Goal: Information Seeking & Learning: Learn about a topic

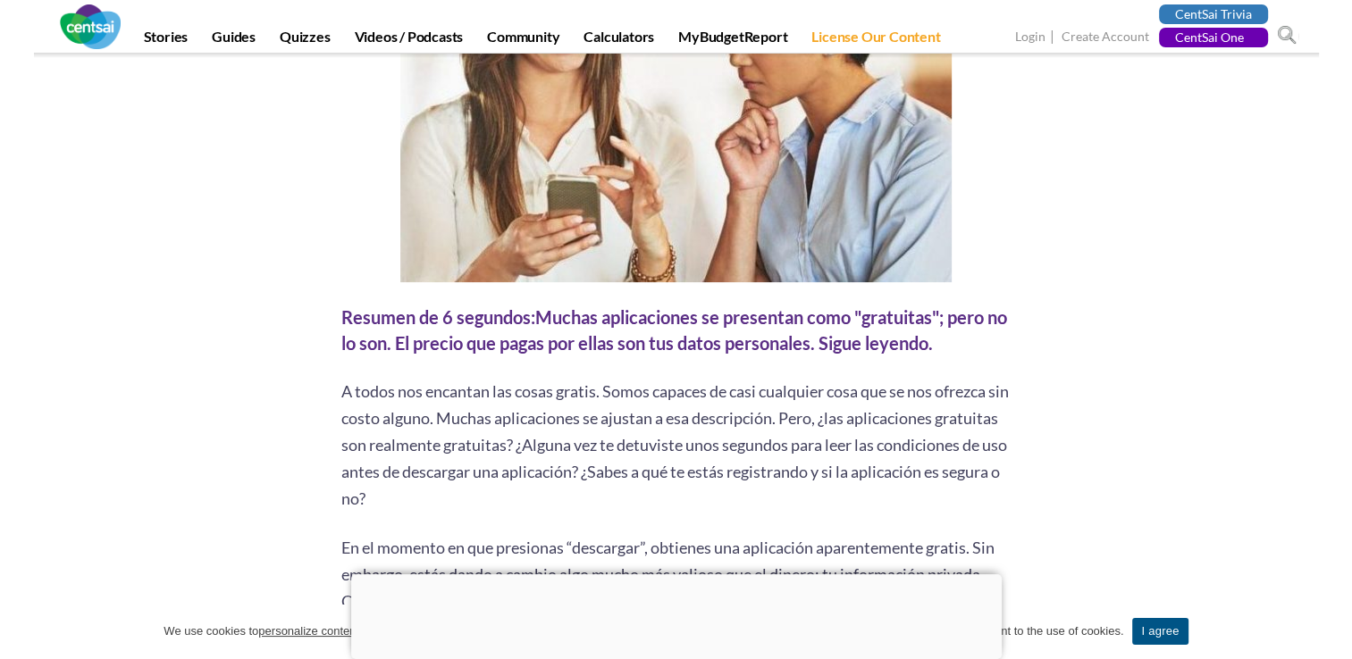
scroll to position [536, 0]
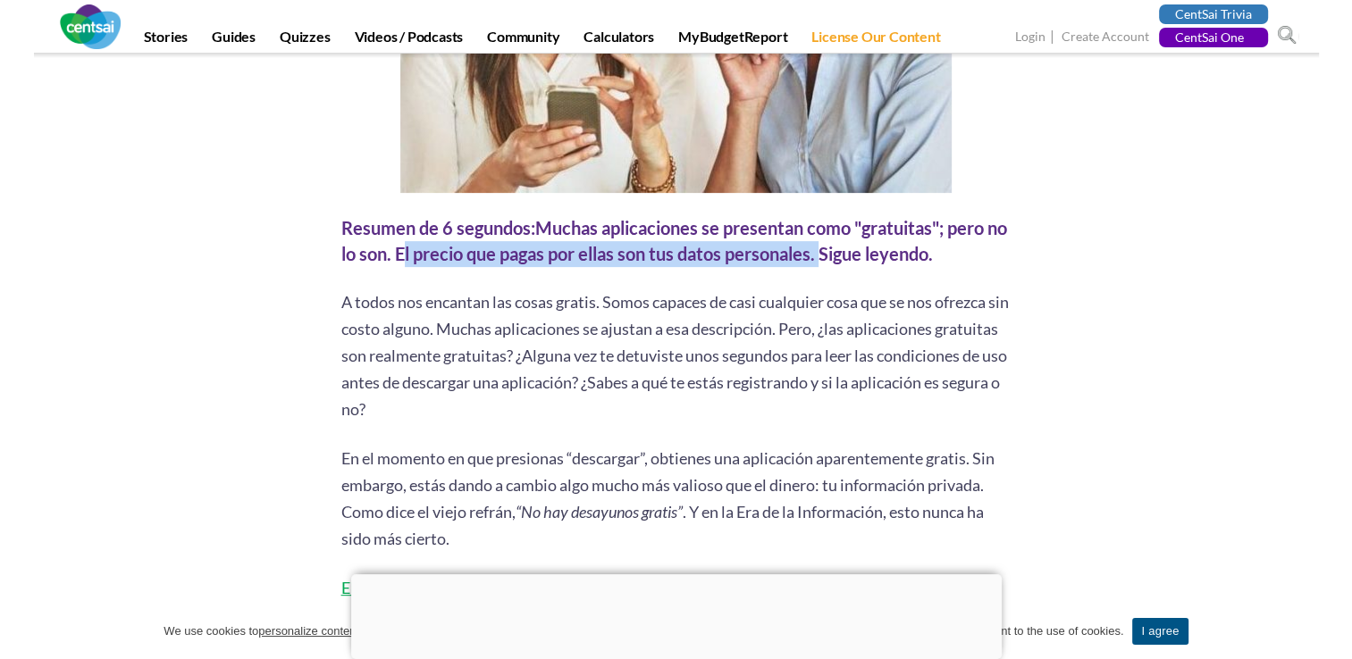
drag, startPoint x: 418, startPoint y: 252, endPoint x: 843, endPoint y: 248, distance: 425.3
click at [843, 248] on div "Resumen de 6 segundos: Muchas aplicaciones se presentan como "gratuitas"; pero …" at bounding box center [676, 240] width 670 height 51
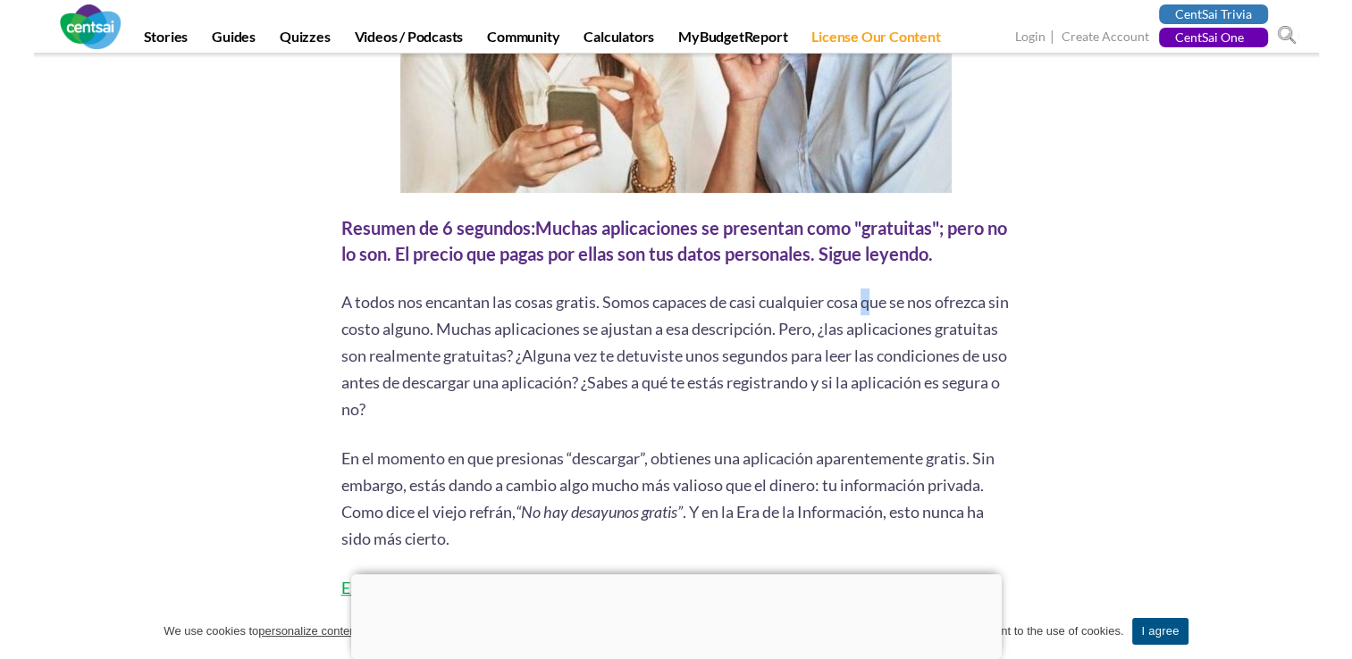
drag, startPoint x: 867, startPoint y: 305, endPoint x: 876, endPoint y: 291, distance: 16.6
click at [876, 291] on p "A todos nos encantan las cosas gratis. Somos capaces de casi cualquier cosa que…" at bounding box center [676, 356] width 670 height 134
drag, startPoint x: 876, startPoint y: 291, endPoint x: 841, endPoint y: 195, distance: 102.9
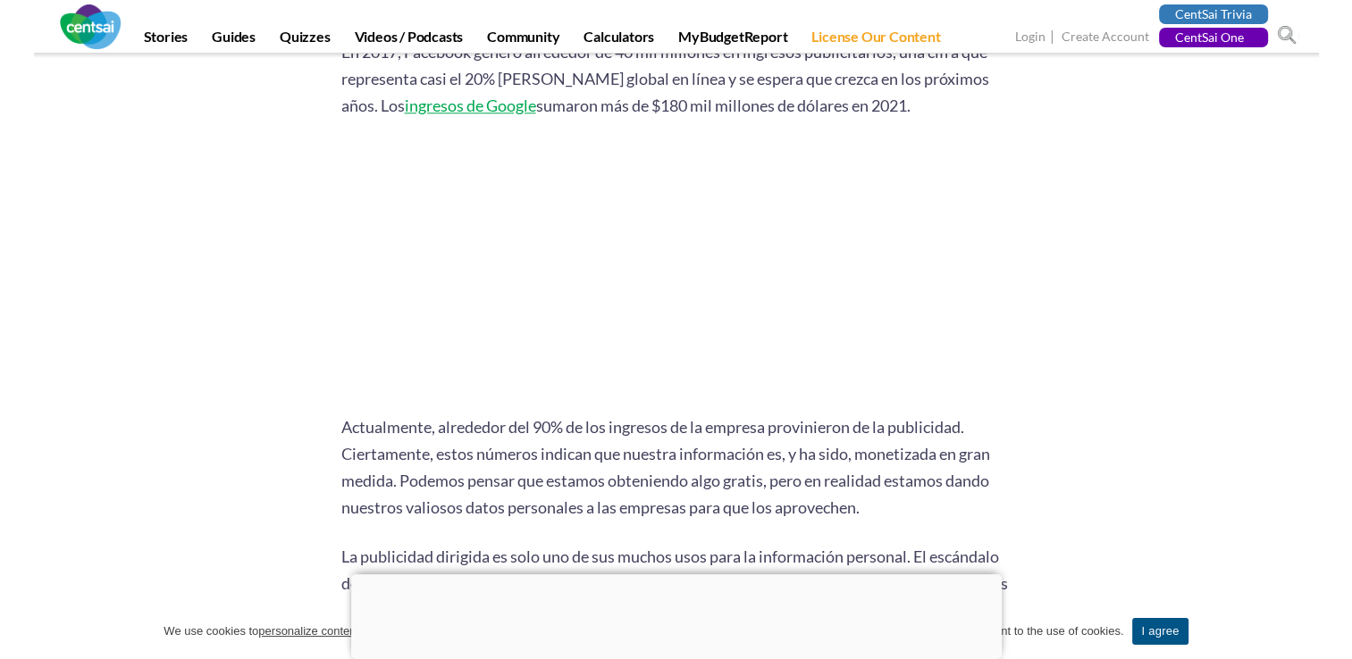
scroll to position [1876, 0]
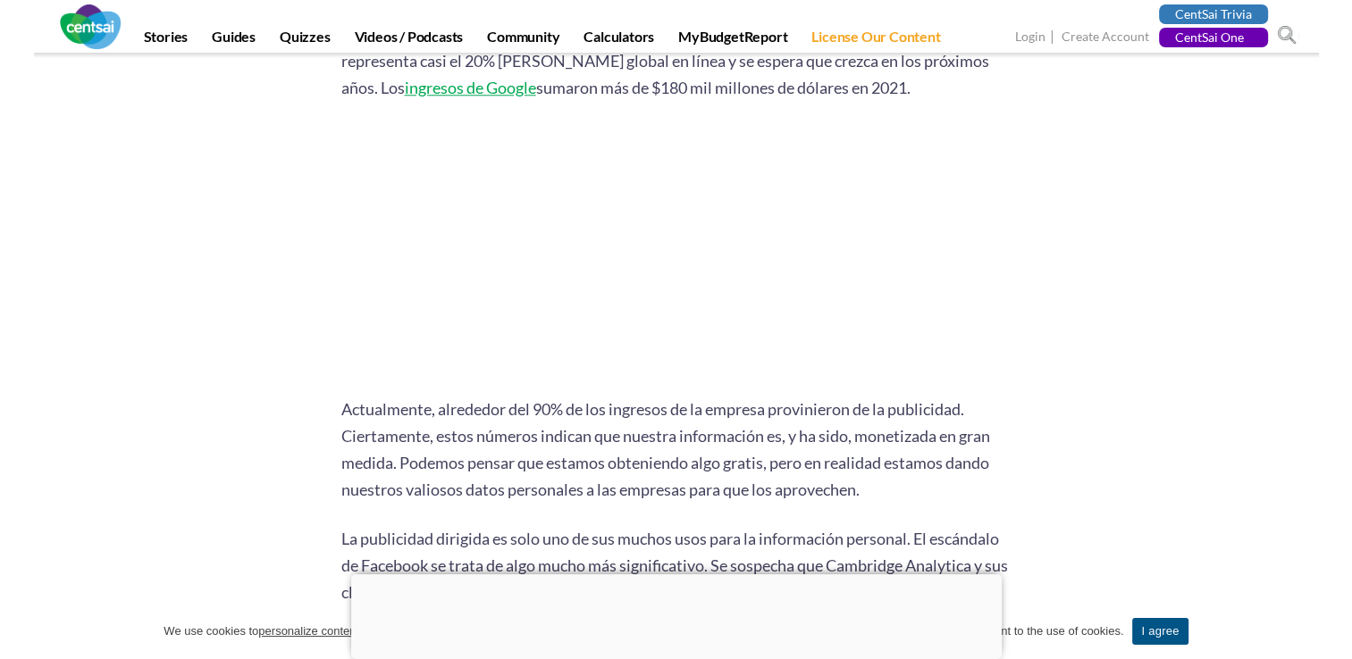
drag, startPoint x: 328, startPoint y: 112, endPoint x: 318, endPoint y: 112, distance: 9.8
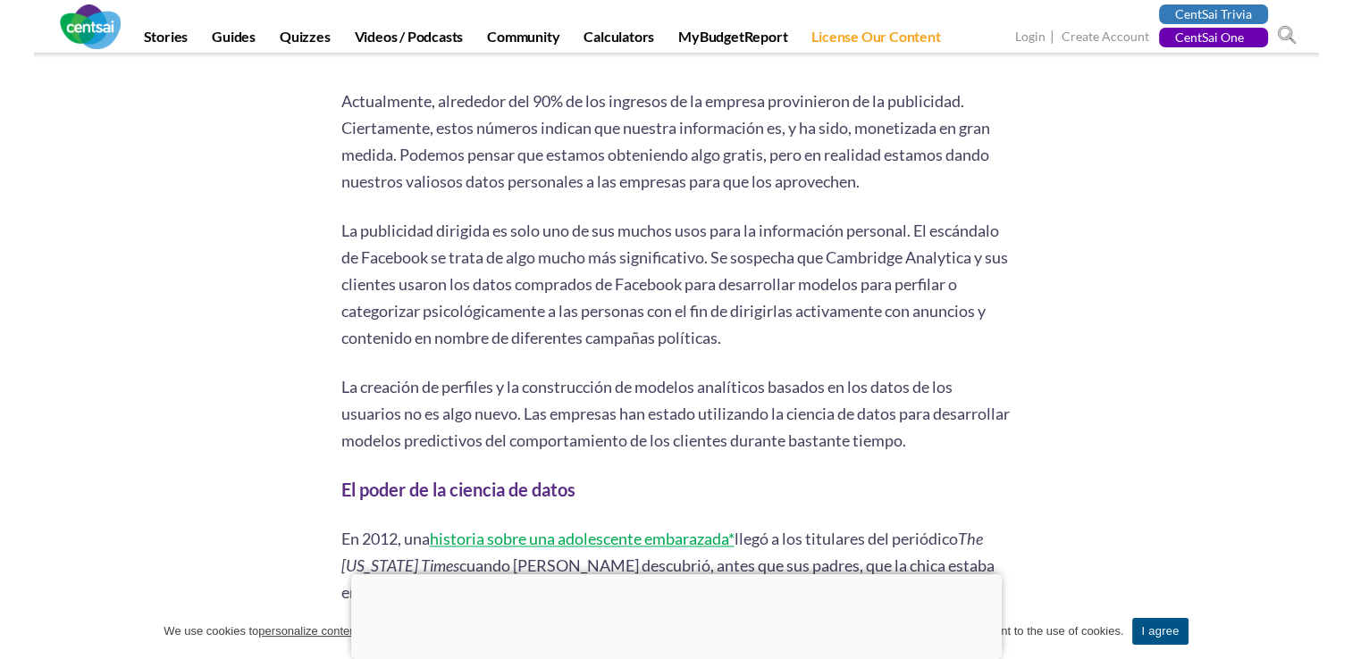
scroll to position [2234, 0]
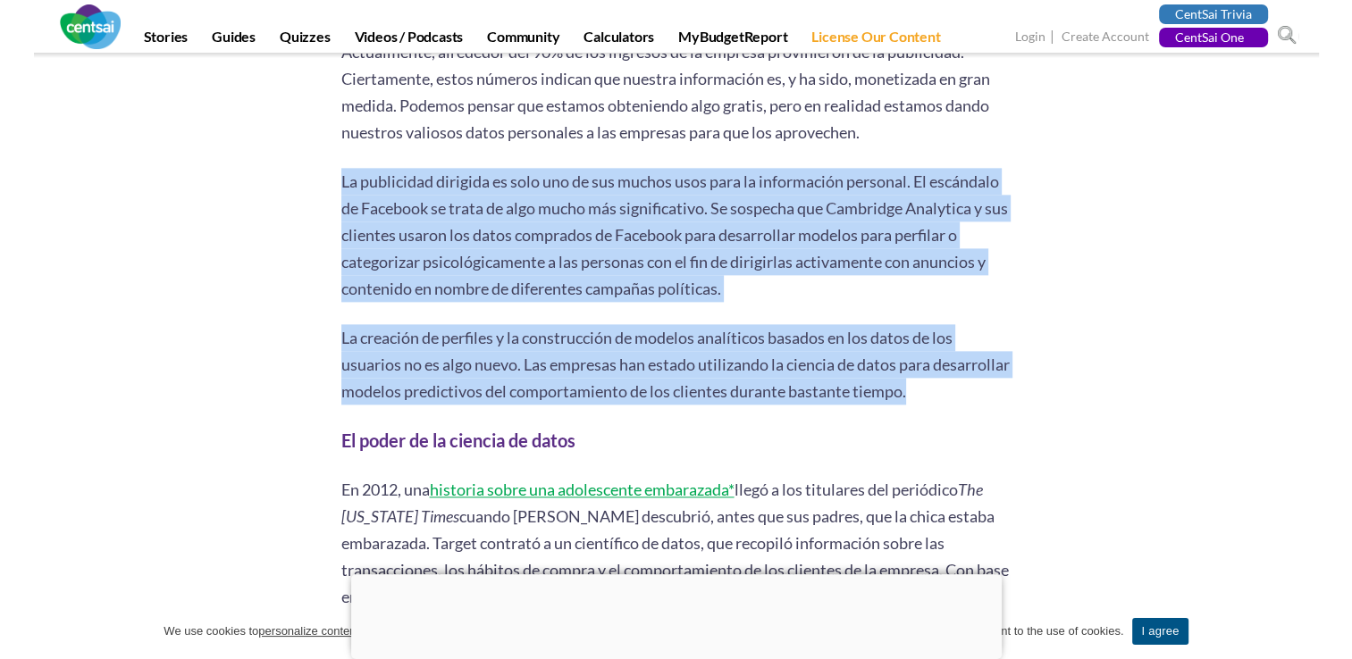
drag, startPoint x: 340, startPoint y: 183, endPoint x: 1000, endPoint y: 402, distance: 694.8
click at [821, 332] on p "La creación de perfiles y la construcción de modelos analíticos basados ​​en lo…" at bounding box center [676, 364] width 670 height 80
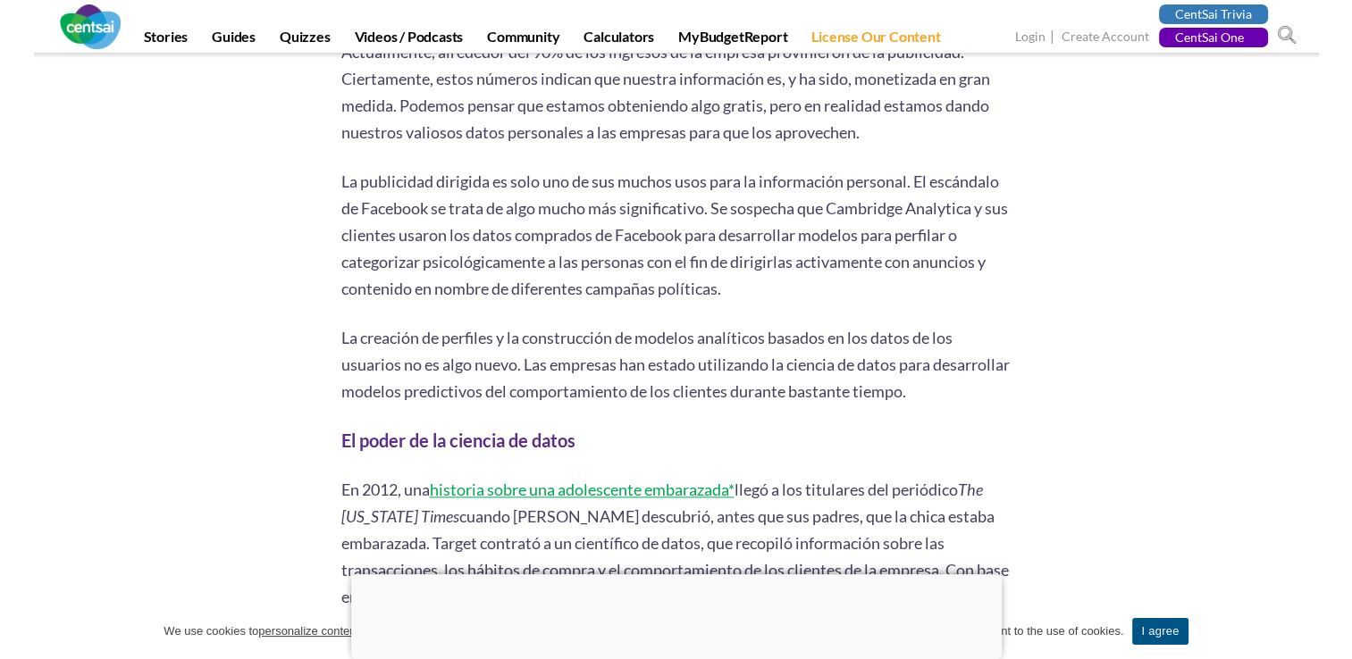
click at [812, 245] on p "La publicidad dirigida es solo uno de sus muchos usos para la información perso…" at bounding box center [676, 235] width 670 height 134
click at [818, 235] on p "La publicidad dirigida es solo uno de sus muchos usos para la información perso…" at bounding box center [676, 235] width 670 height 134
click at [811, 213] on p "La publicidad dirigida es solo uno de sus muchos usos para la información perso…" at bounding box center [676, 235] width 670 height 134
drag, startPoint x: 824, startPoint y: 177, endPoint x: 846, endPoint y: 180, distance: 22.6
click at [845, 180] on p "La publicidad dirigida es solo uno de sus muchos usos para la información perso…" at bounding box center [676, 235] width 670 height 134
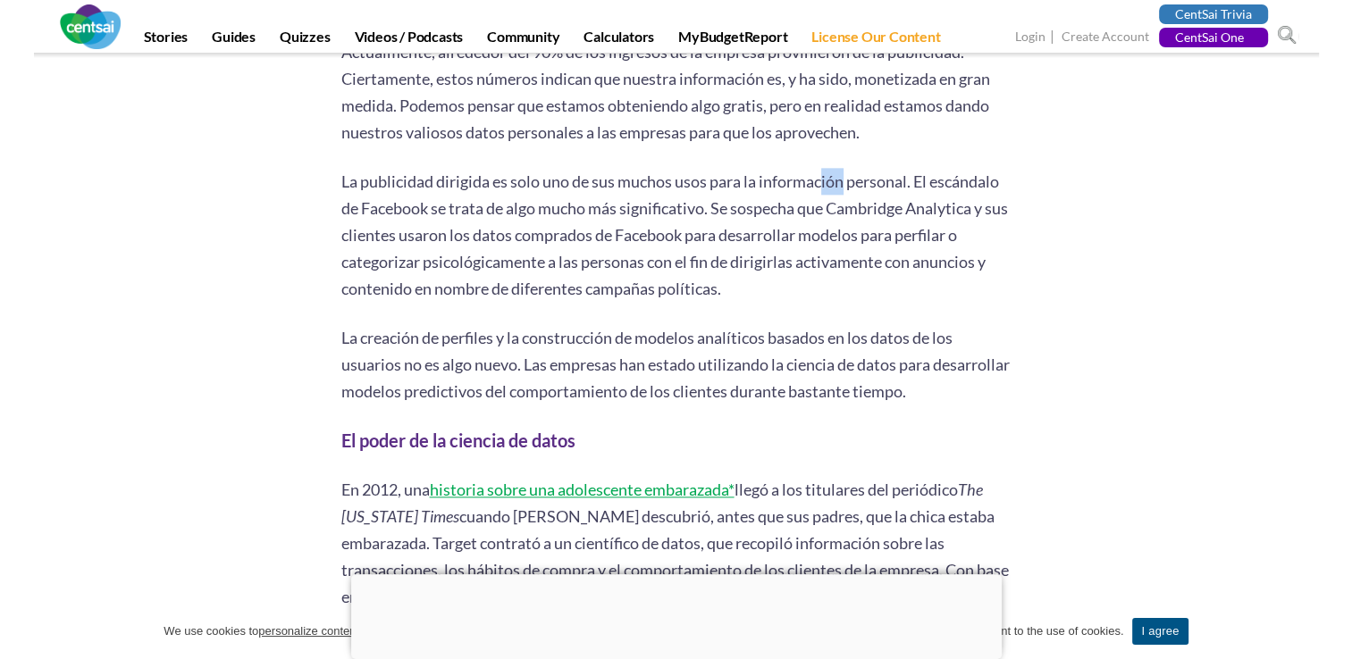
drag, startPoint x: 846, startPoint y: 180, endPoint x: 835, endPoint y: 191, distance: 15.2
click at [835, 191] on p "La publicidad dirigida es solo uno de sus muchos usos para la información perso…" at bounding box center [676, 235] width 670 height 134
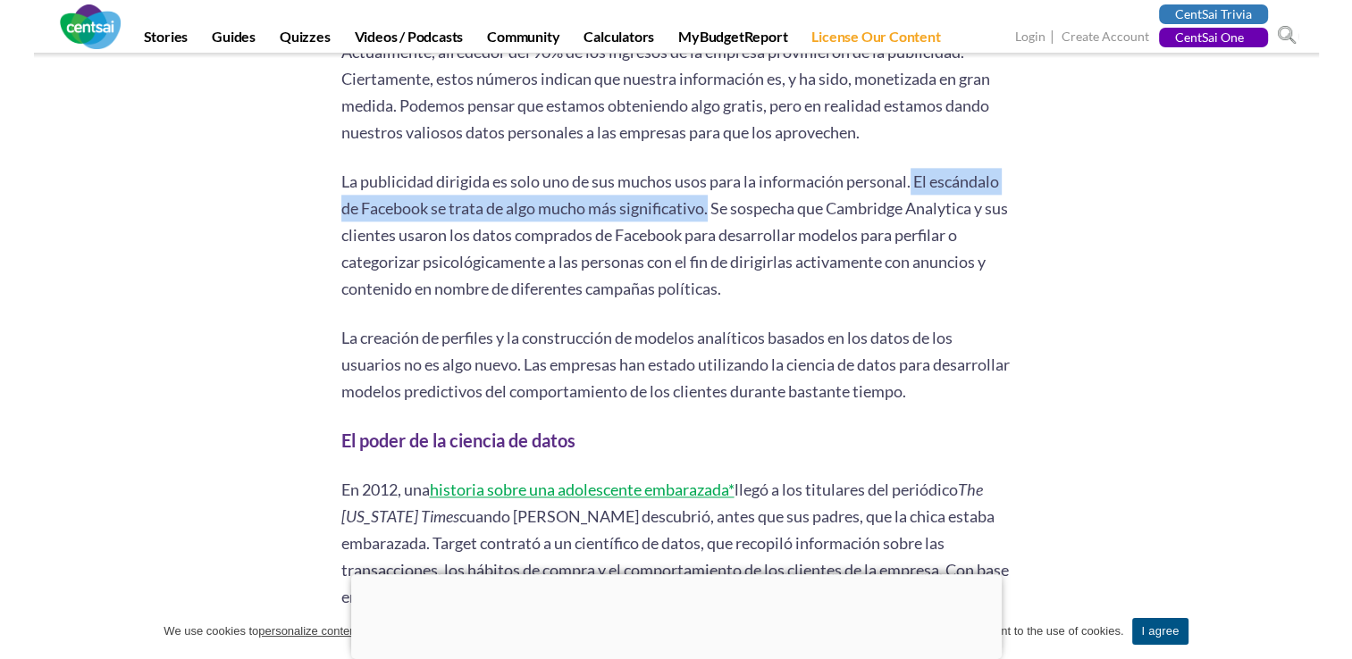
drag, startPoint x: 914, startPoint y: 186, endPoint x: 713, endPoint y: 211, distance: 202.6
click at [713, 211] on p "La publicidad dirigida es solo uno de sus muchos usos para la información perso…" at bounding box center [676, 235] width 670 height 134
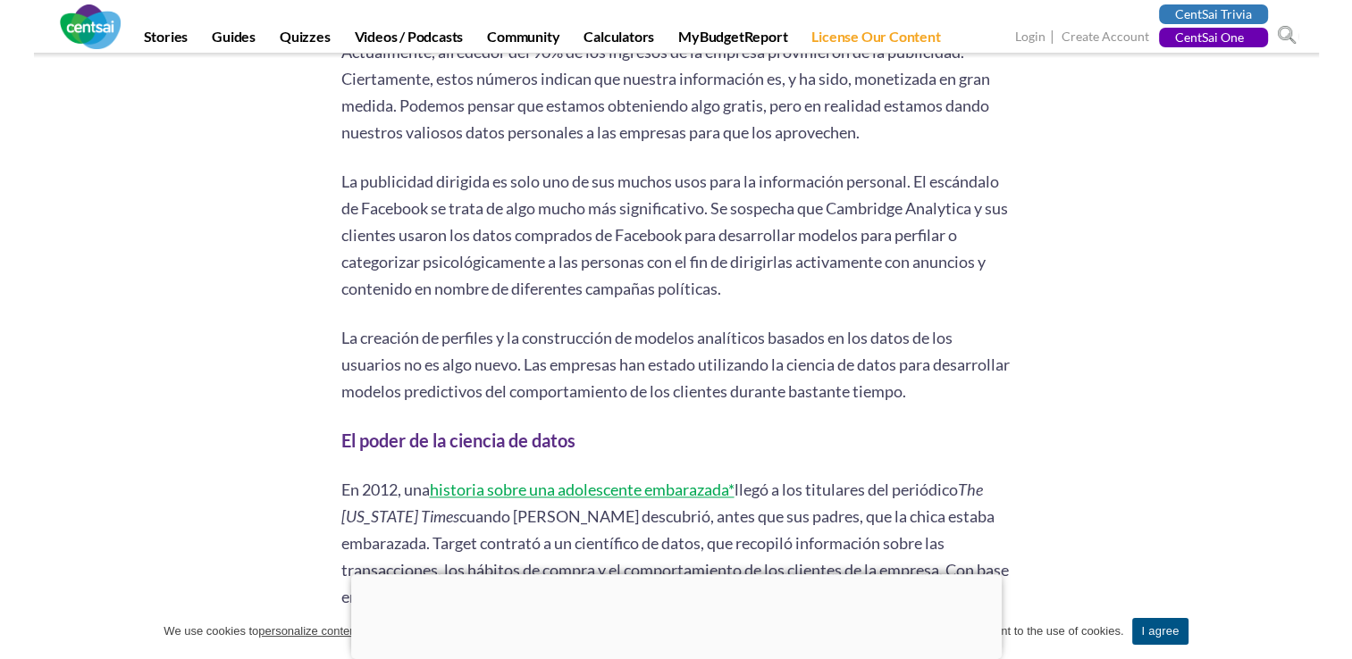
drag, startPoint x: 713, startPoint y: 211, endPoint x: 750, endPoint y: 234, distance: 43.4
click at [750, 234] on p "La publicidad dirigida es solo uno de sus muchos usos para la información perso…" at bounding box center [676, 235] width 670 height 134
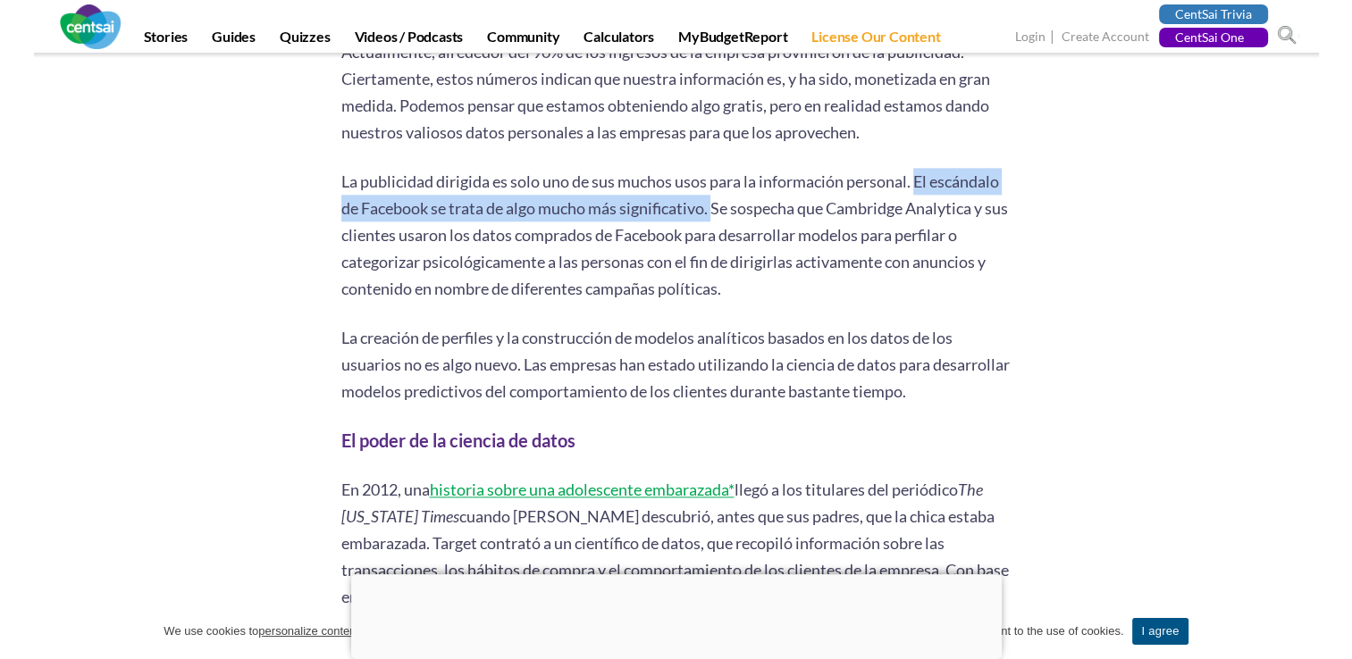
drag, startPoint x: 717, startPoint y: 204, endPoint x: 918, endPoint y: 175, distance: 203.1
click at [918, 175] on p "La publicidad dirigida es solo uno de sus muchos usos para la información perso…" at bounding box center [676, 235] width 670 height 134
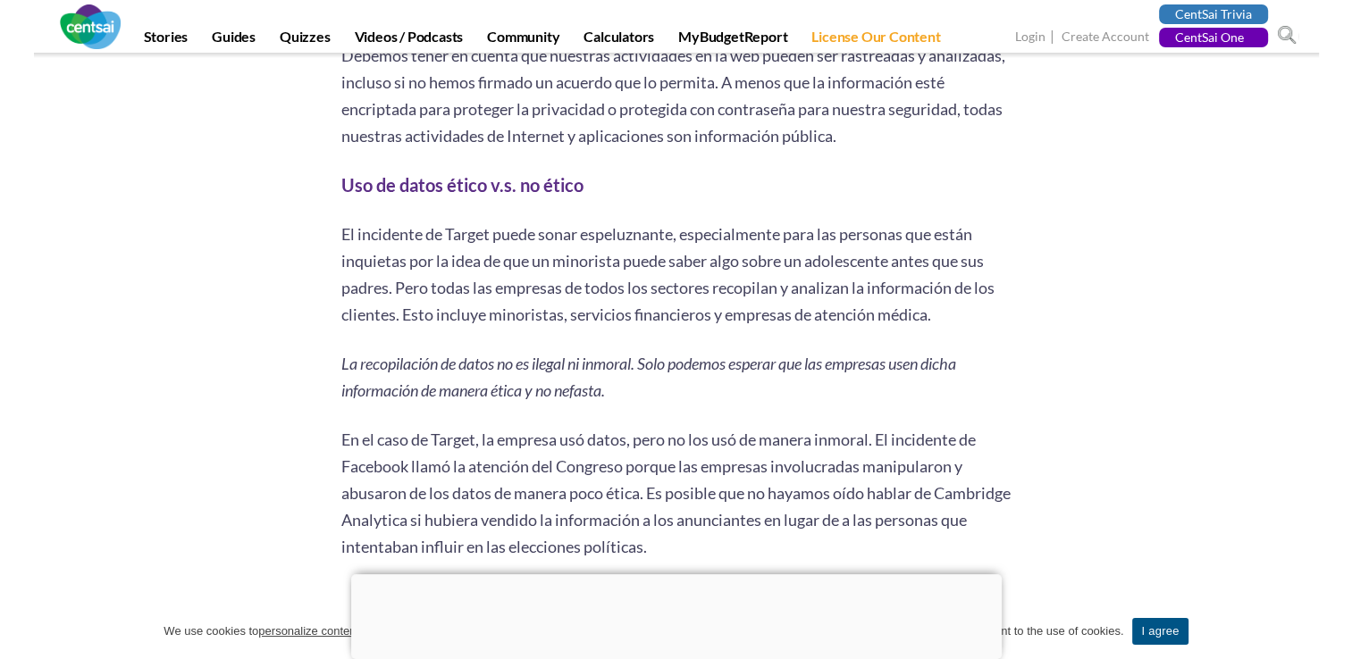
scroll to position [3931, 0]
